Goal: Participate in discussion

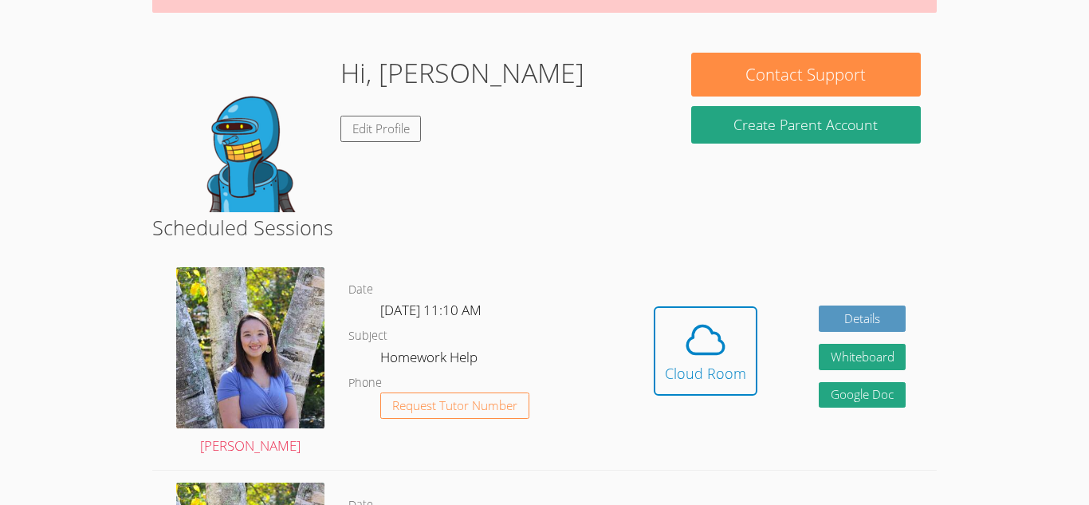
scroll to position [242, 0]
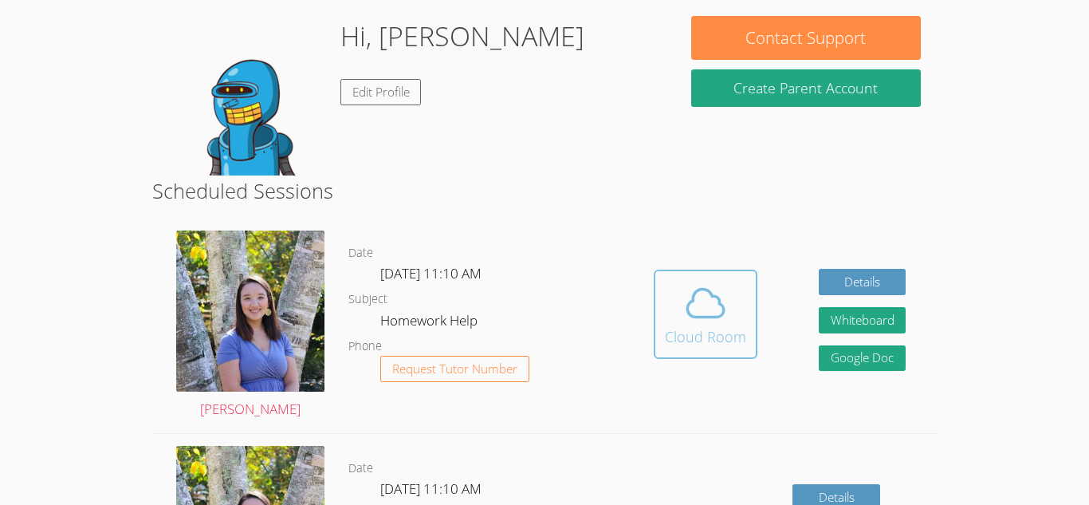
click at [667, 349] on button "Cloud Room" at bounding box center [706, 313] width 104 height 89
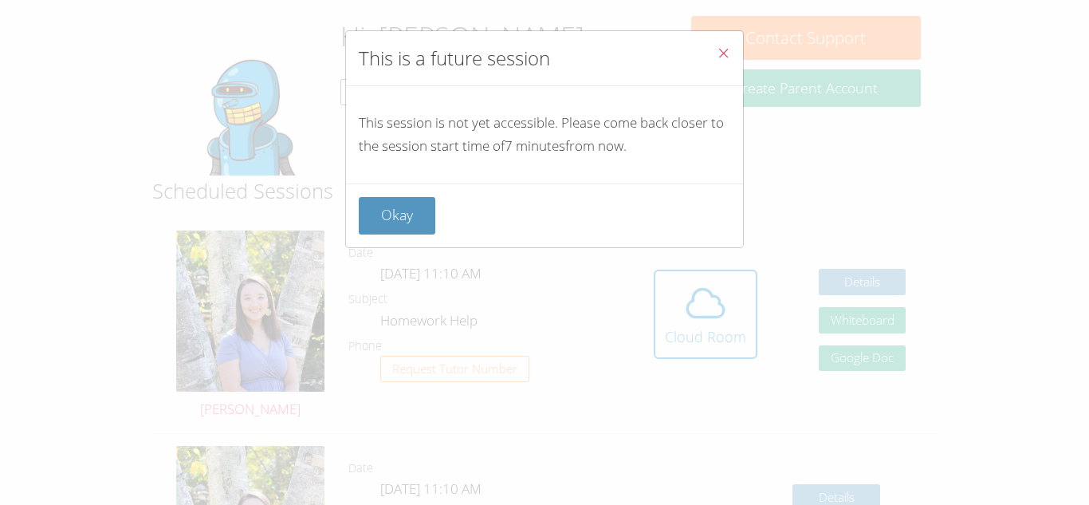
click at [722, 52] on icon "Close" at bounding box center [724, 53] width 14 height 14
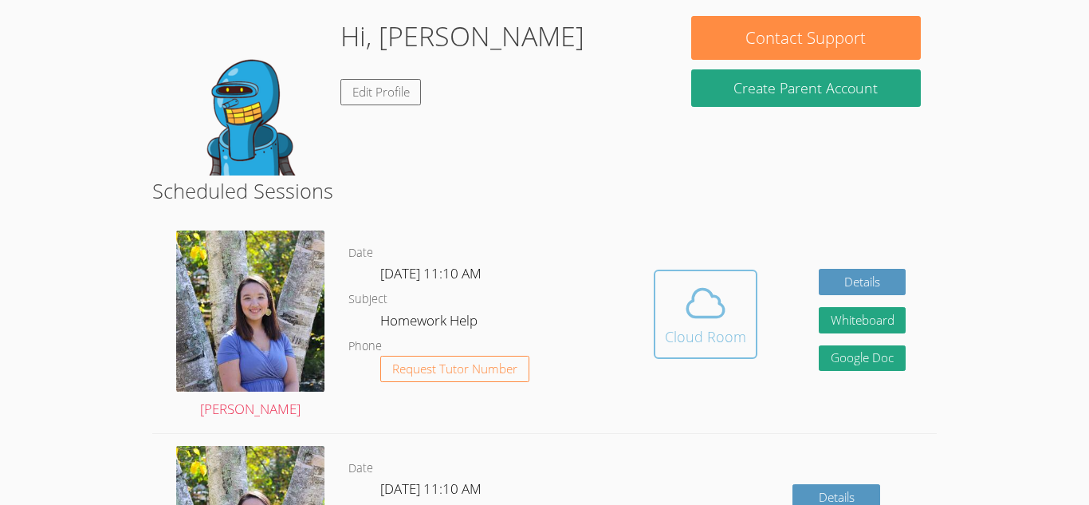
click at [707, 331] on div "Cloud Room" at bounding box center [705, 336] width 81 height 22
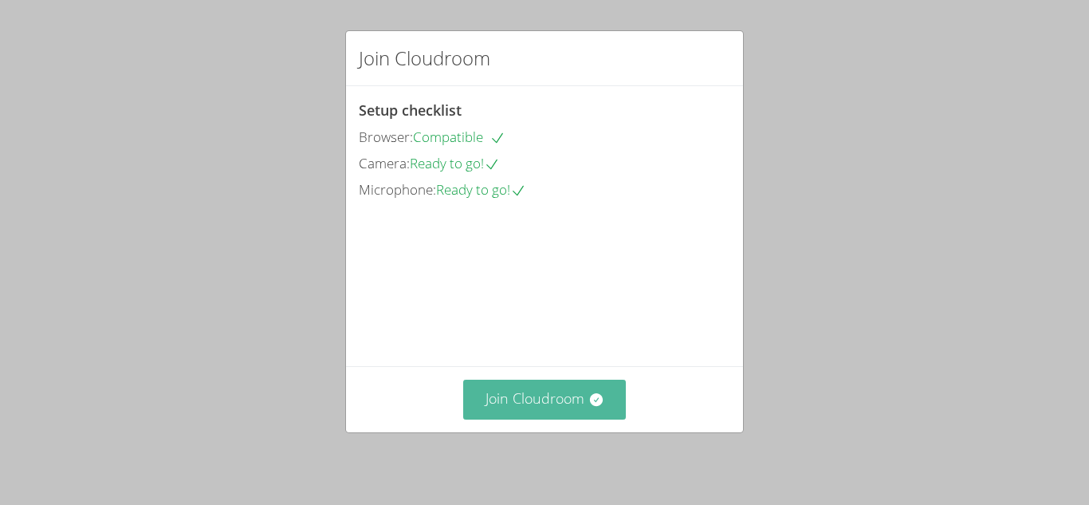
click at [541, 384] on button "Join Cloudroom" at bounding box center [544, 399] width 163 height 39
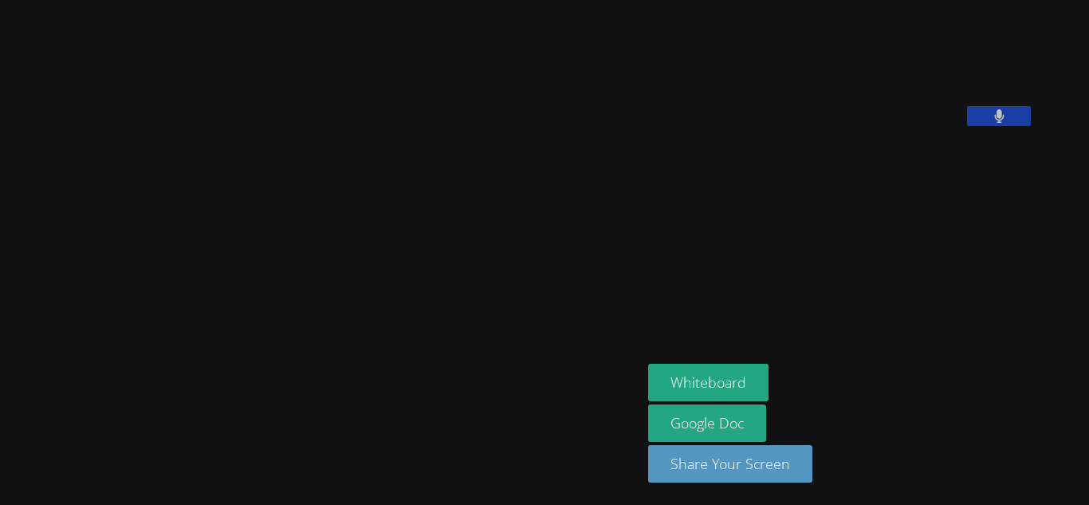
click at [441, 339] on video at bounding box center [321, 221] width 239 height 354
click at [441, 236] on video at bounding box center [321, 221] width 239 height 354
click at [441, 239] on video at bounding box center [321, 221] width 239 height 354
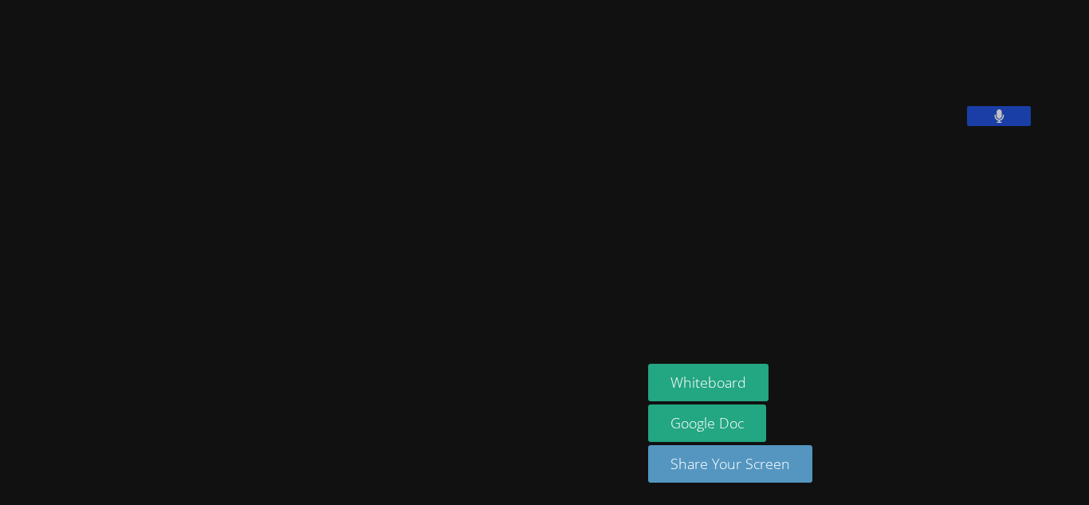
click at [441, 239] on video at bounding box center [321, 221] width 239 height 354
click at [757, 372] on button "Whiteboard" at bounding box center [708, 382] width 120 height 37
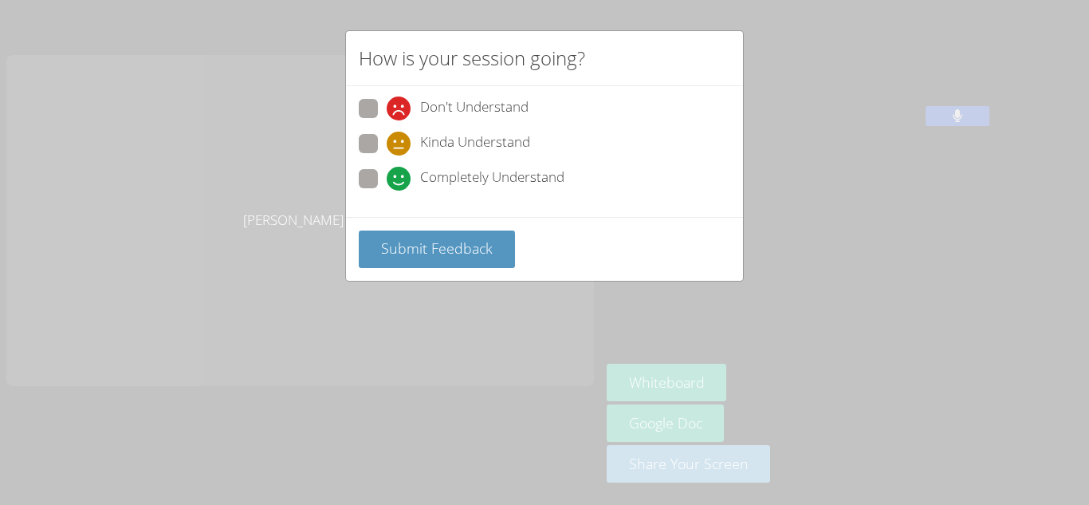
click at [387, 191] on span at bounding box center [387, 191] width 0 height 0
click at [387, 179] on input "Completely Understand" at bounding box center [394, 176] width 14 height 14
radio input "true"
click at [422, 270] on div "Submit Feedback" at bounding box center [544, 249] width 397 height 64
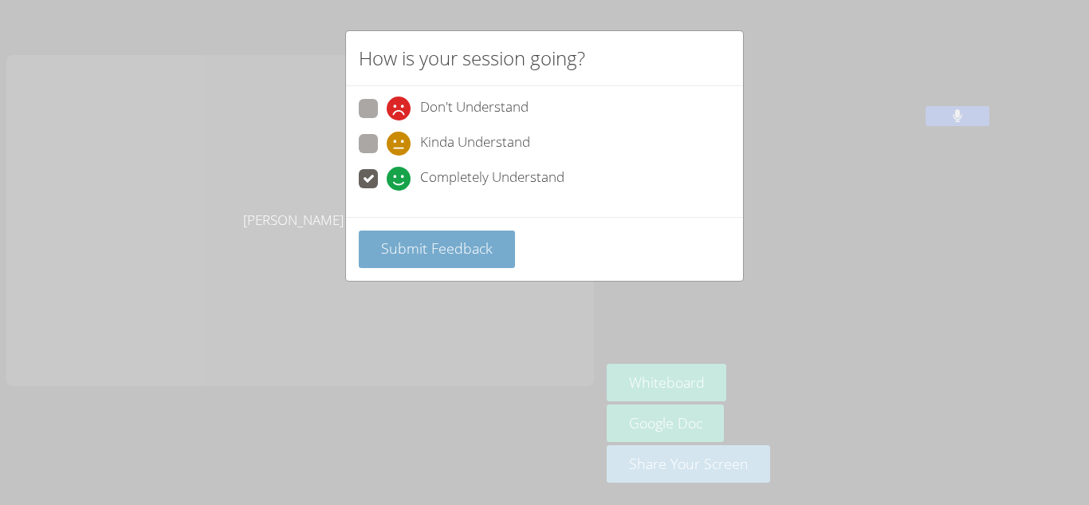
click at [420, 261] on button "Submit Feedback" at bounding box center [437, 248] width 156 height 37
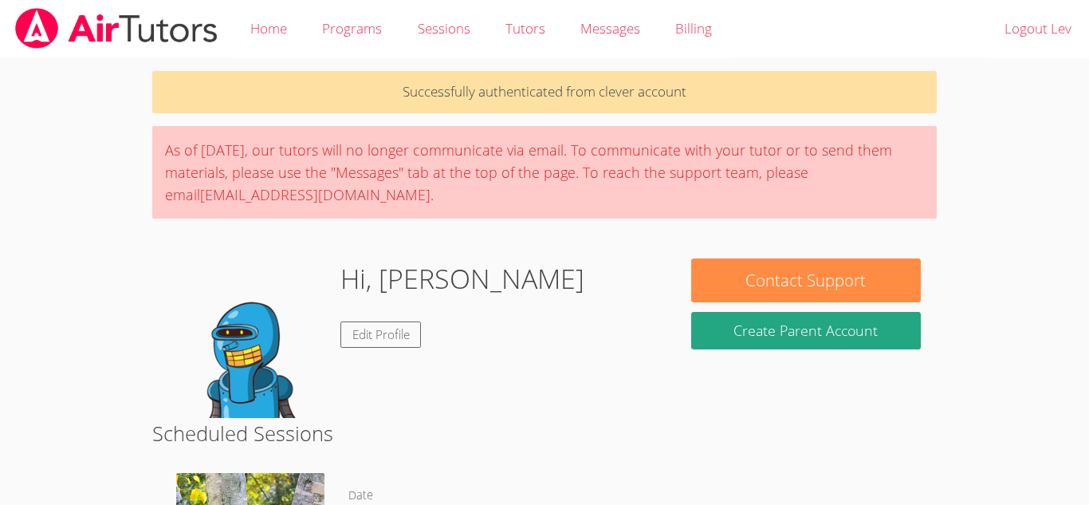
scroll to position [242, 0]
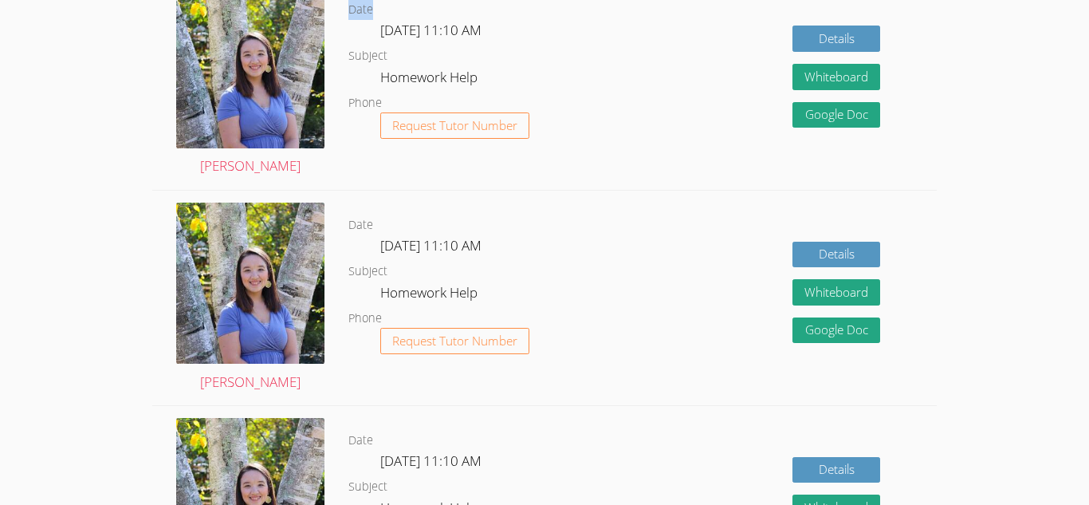
scroll to position [700, 0]
